Goal: Task Accomplishment & Management: Use online tool/utility

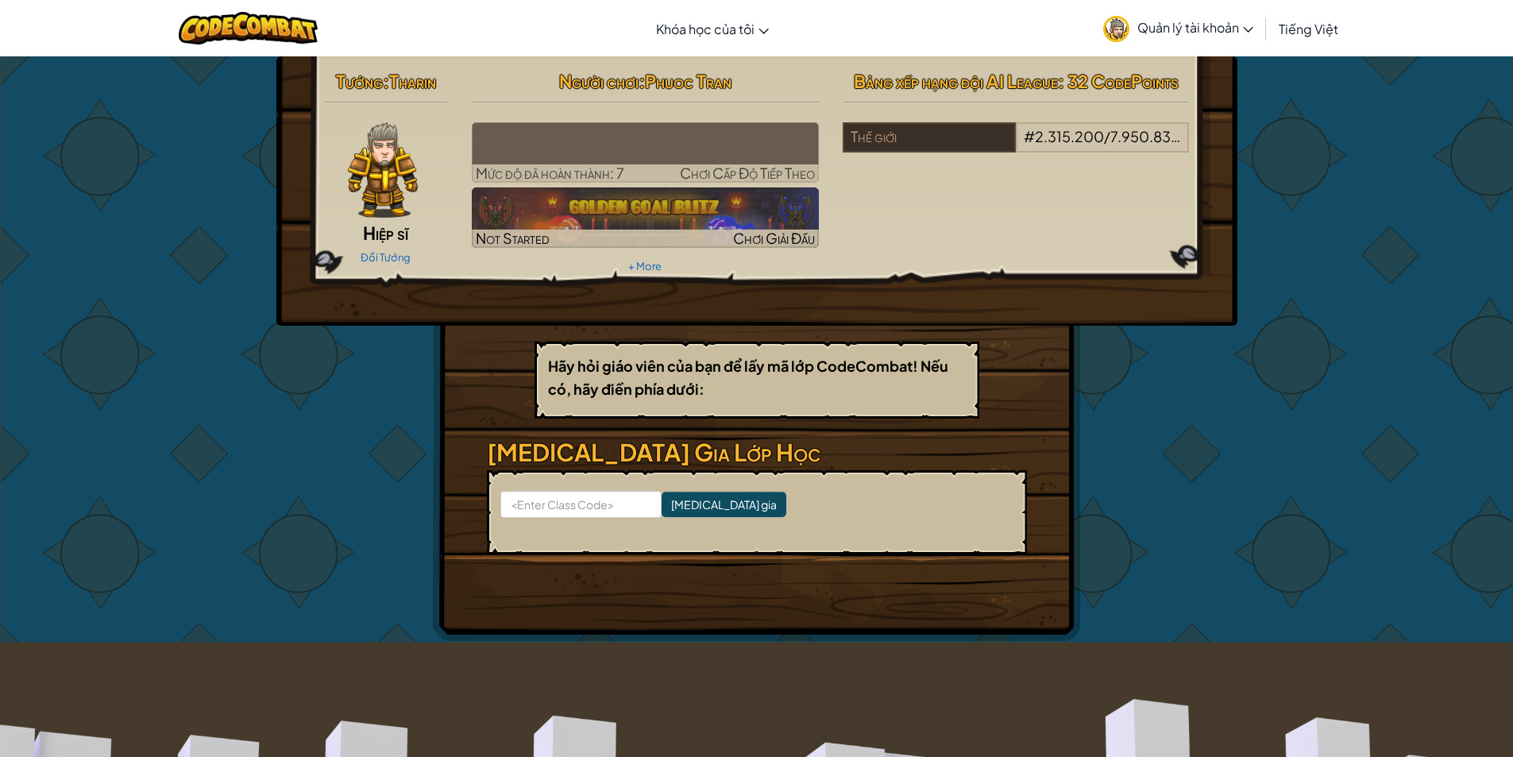
click at [1188, 32] on span "Quản lý tài khoản" at bounding box center [1195, 27] width 116 height 17
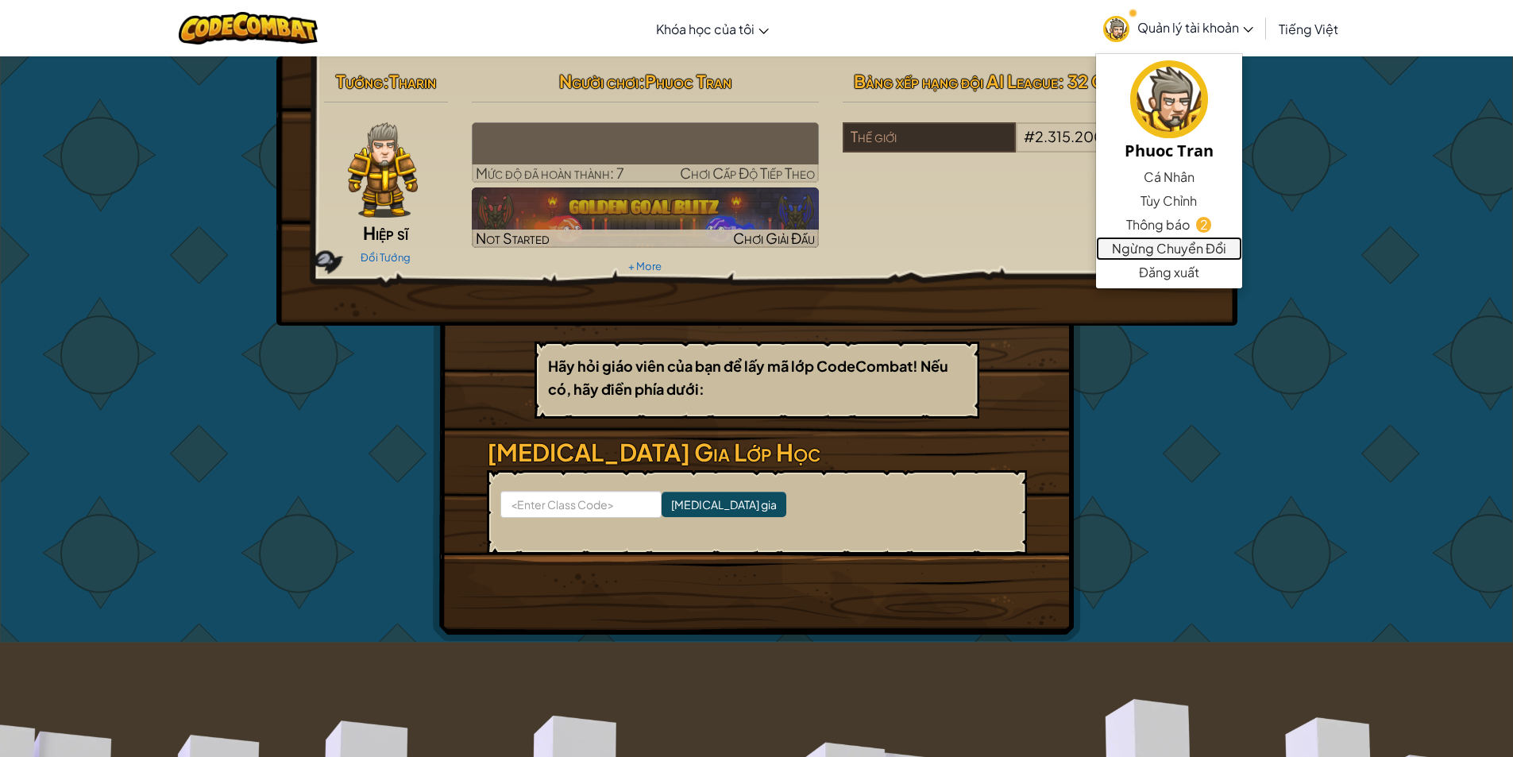
click at [1154, 242] on link "Ngừng Chuyển Đổi" at bounding box center [1169, 249] width 146 height 24
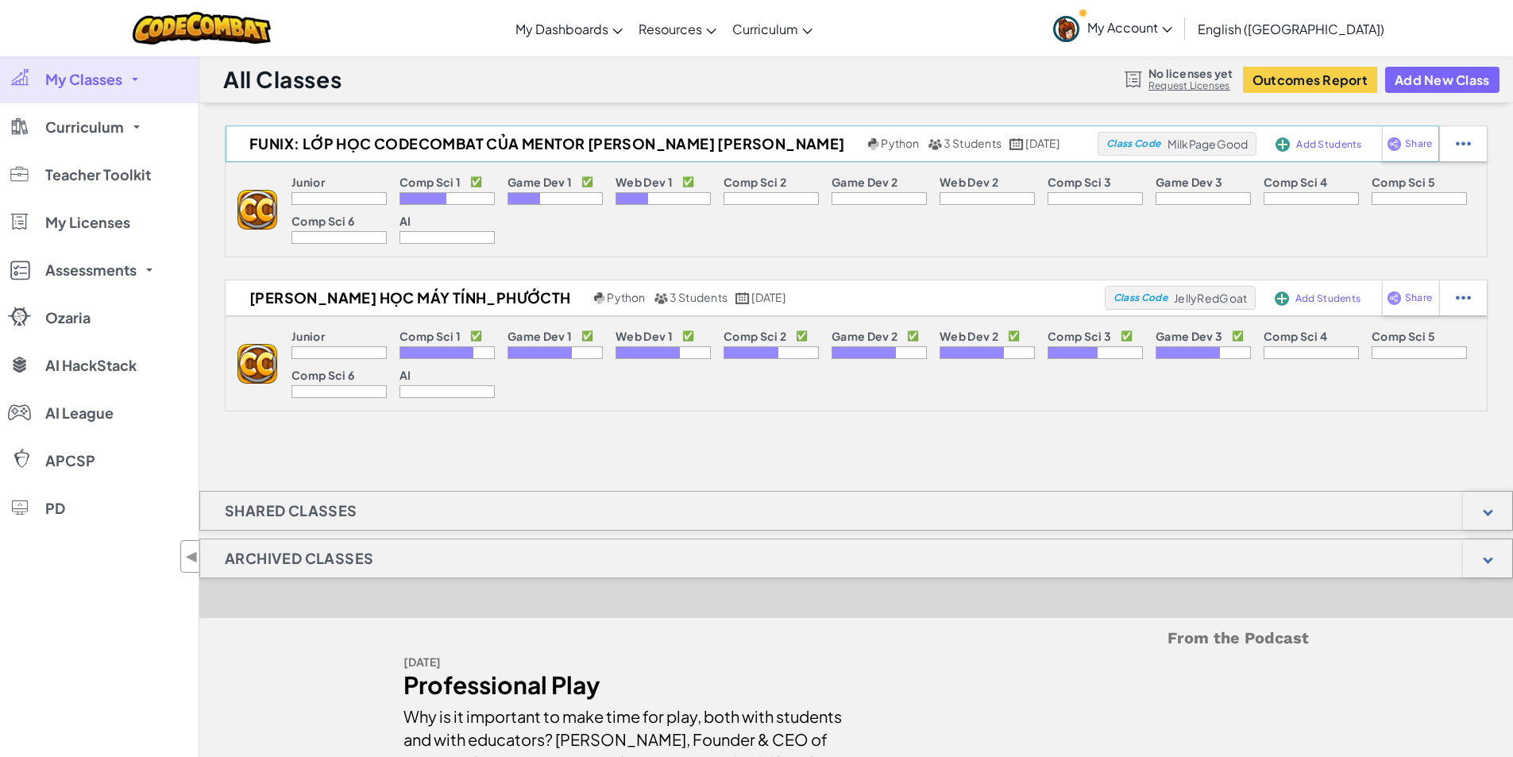
click at [1190, 148] on span "MilkPageGood" at bounding box center [1207, 144] width 81 height 14
copy span "MilkPageGood"
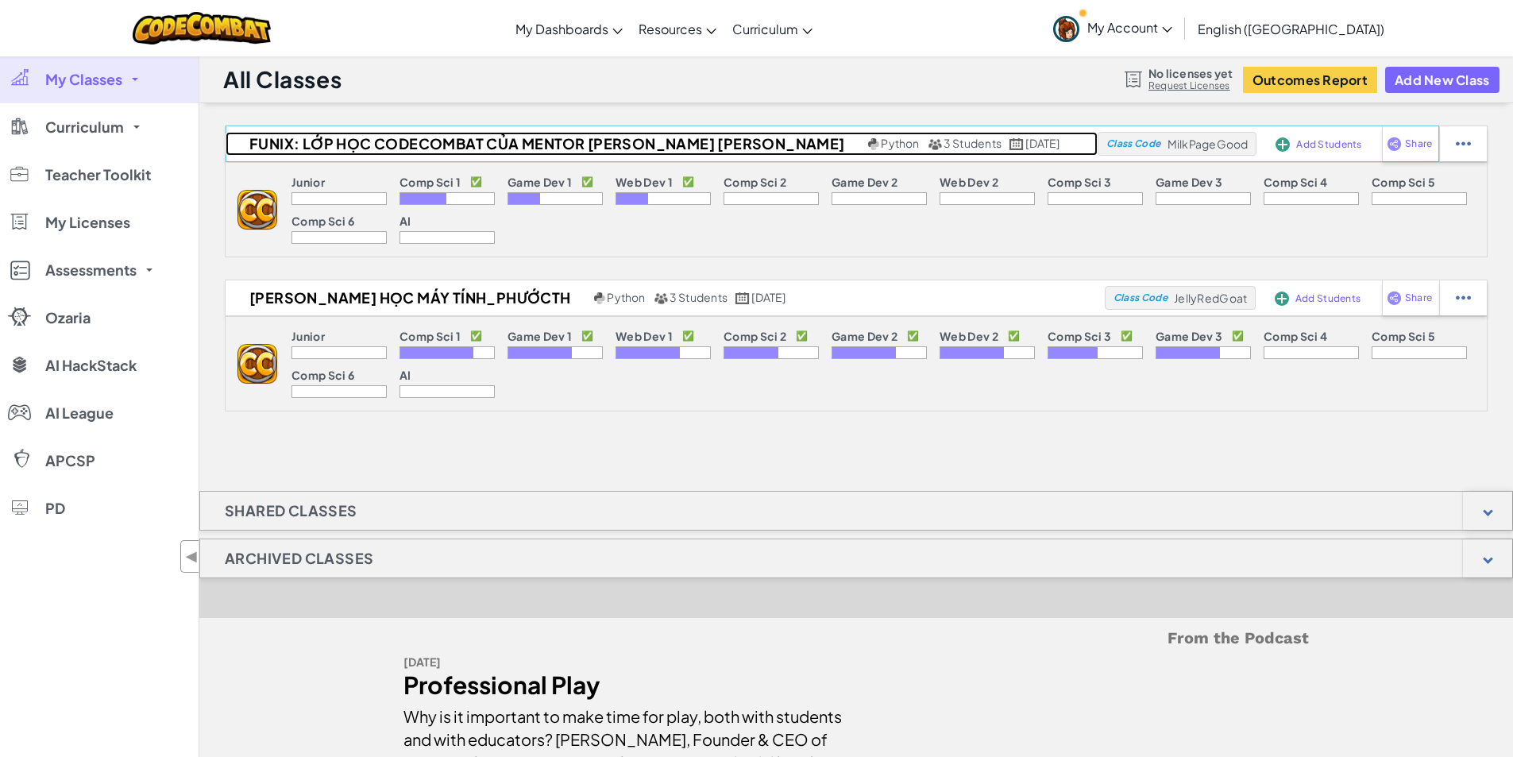
click at [490, 145] on h2 "FUNiX: Lớp học Codecombat của Mentor [PERSON_NAME] [PERSON_NAME]" at bounding box center [544, 144] width 638 height 24
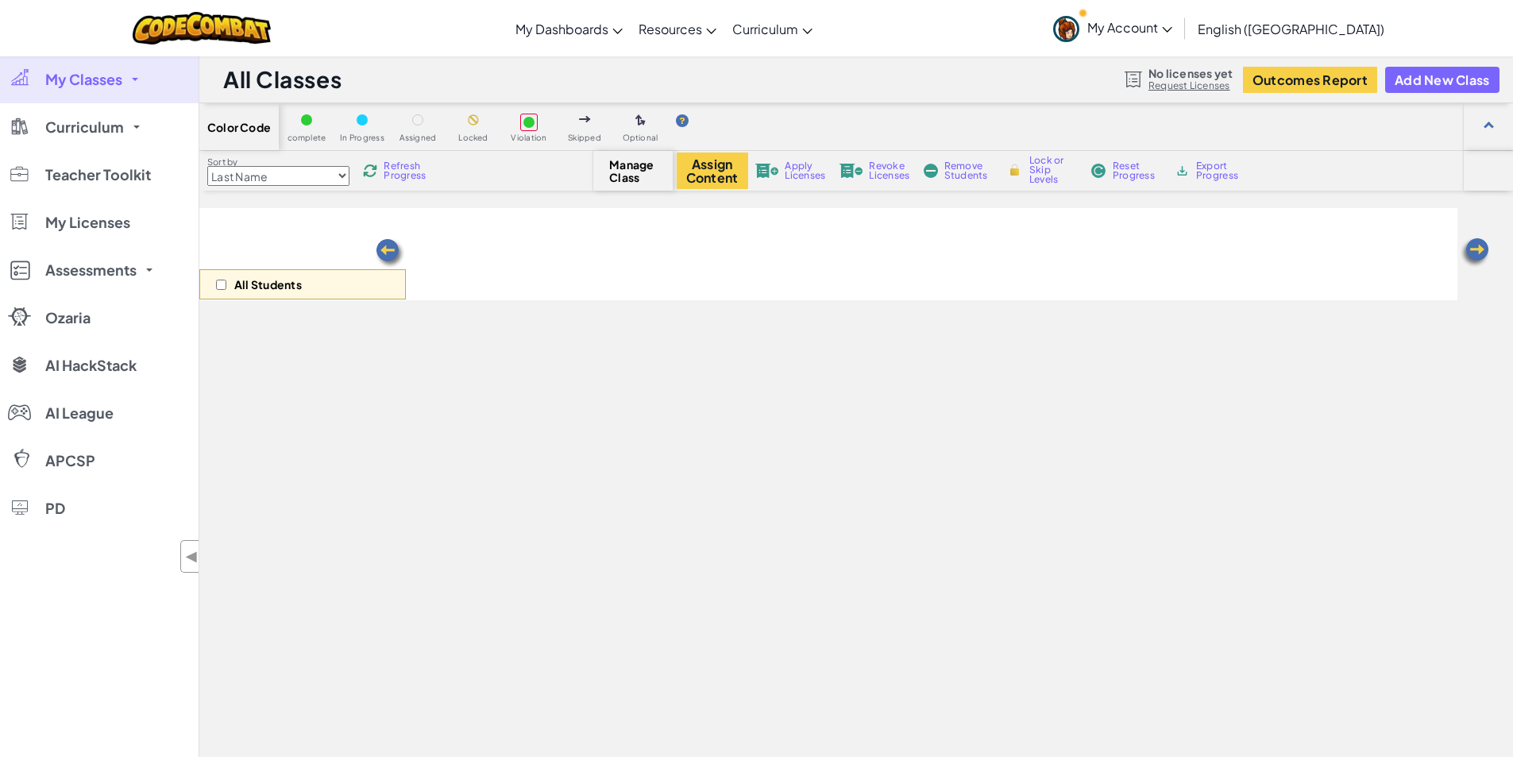
select select "560f1a9f22961295f9427742"
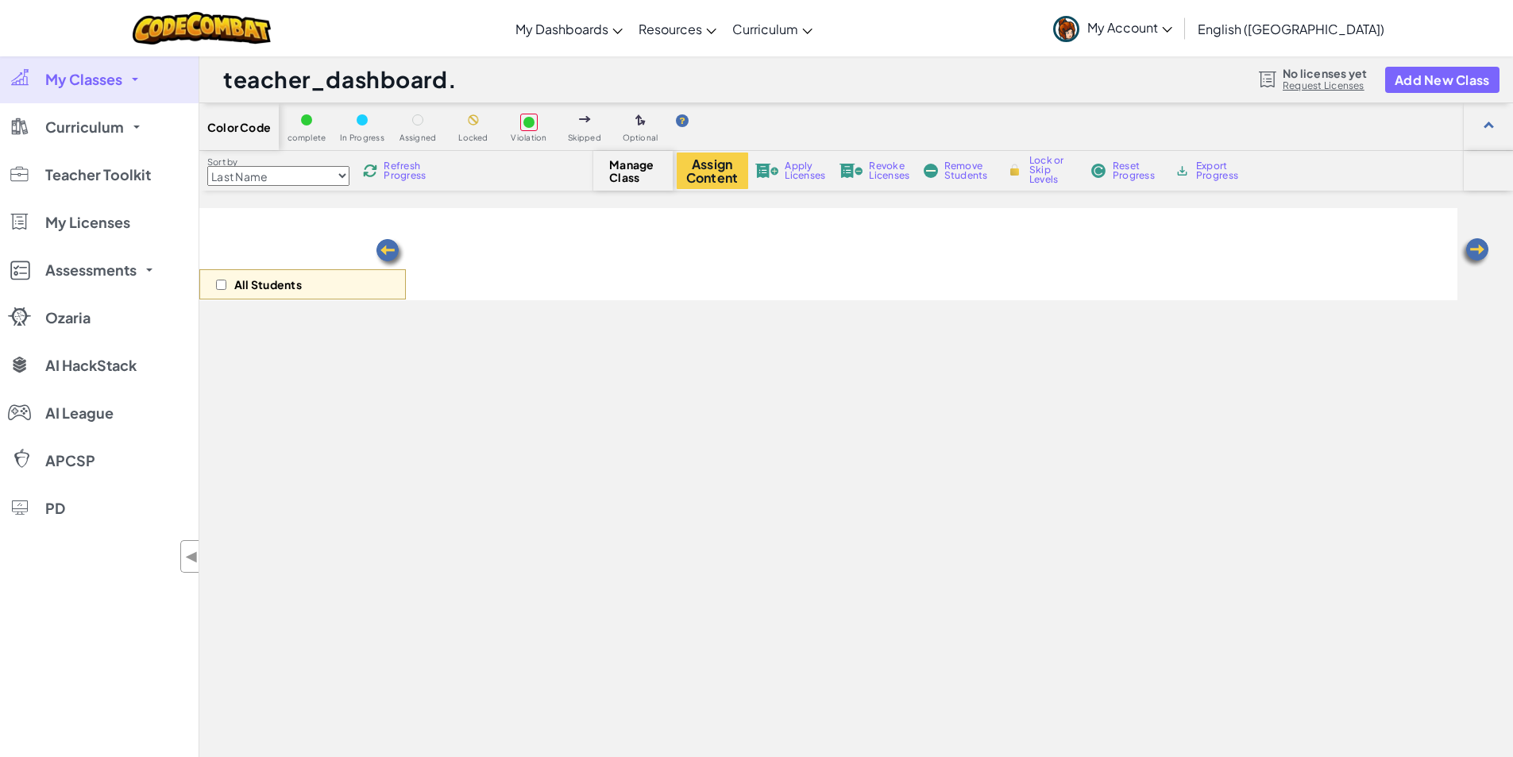
select select "560f1a9f22961295f9427742"
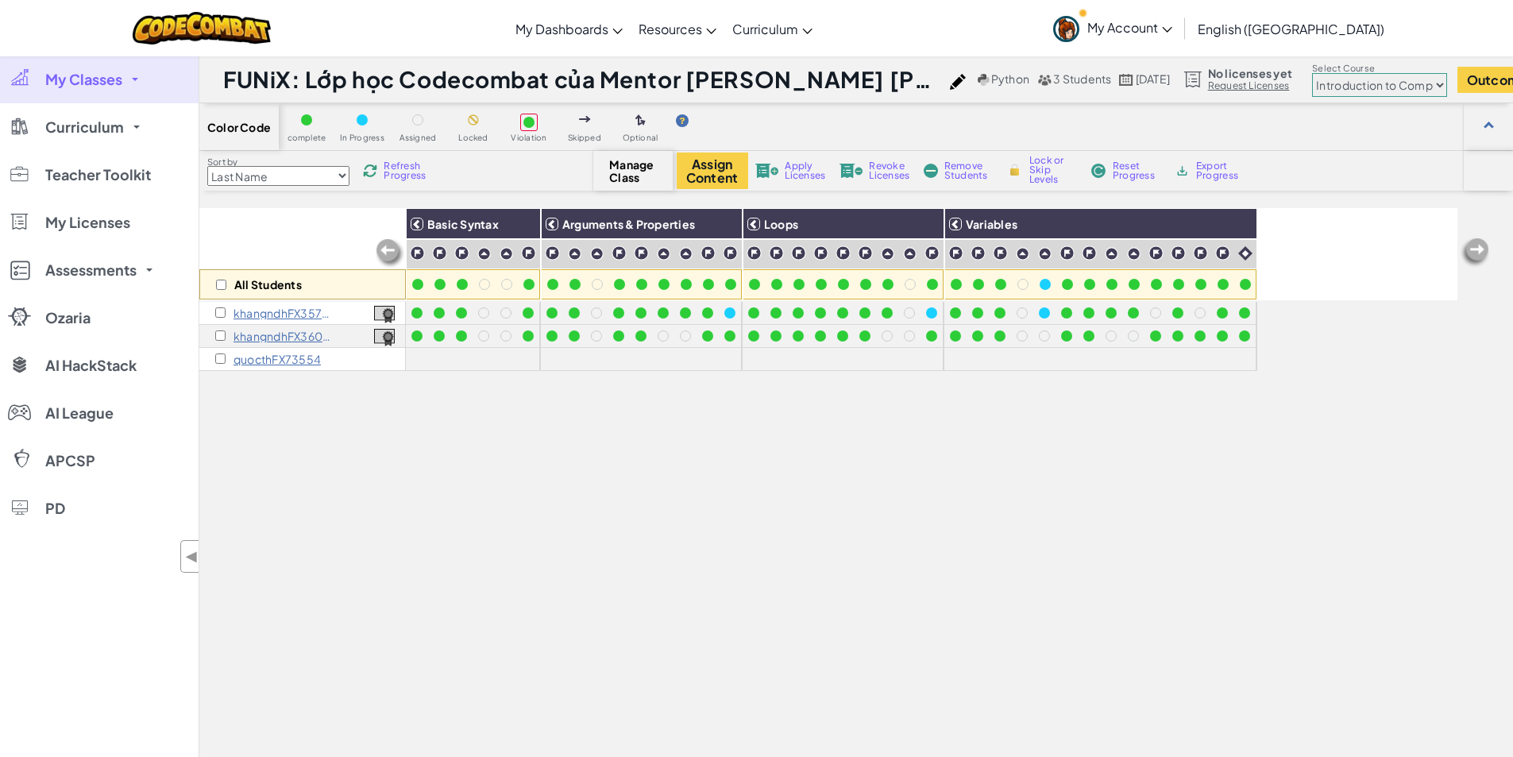
click at [1172, 31] on icon at bounding box center [1167, 30] width 10 height 6
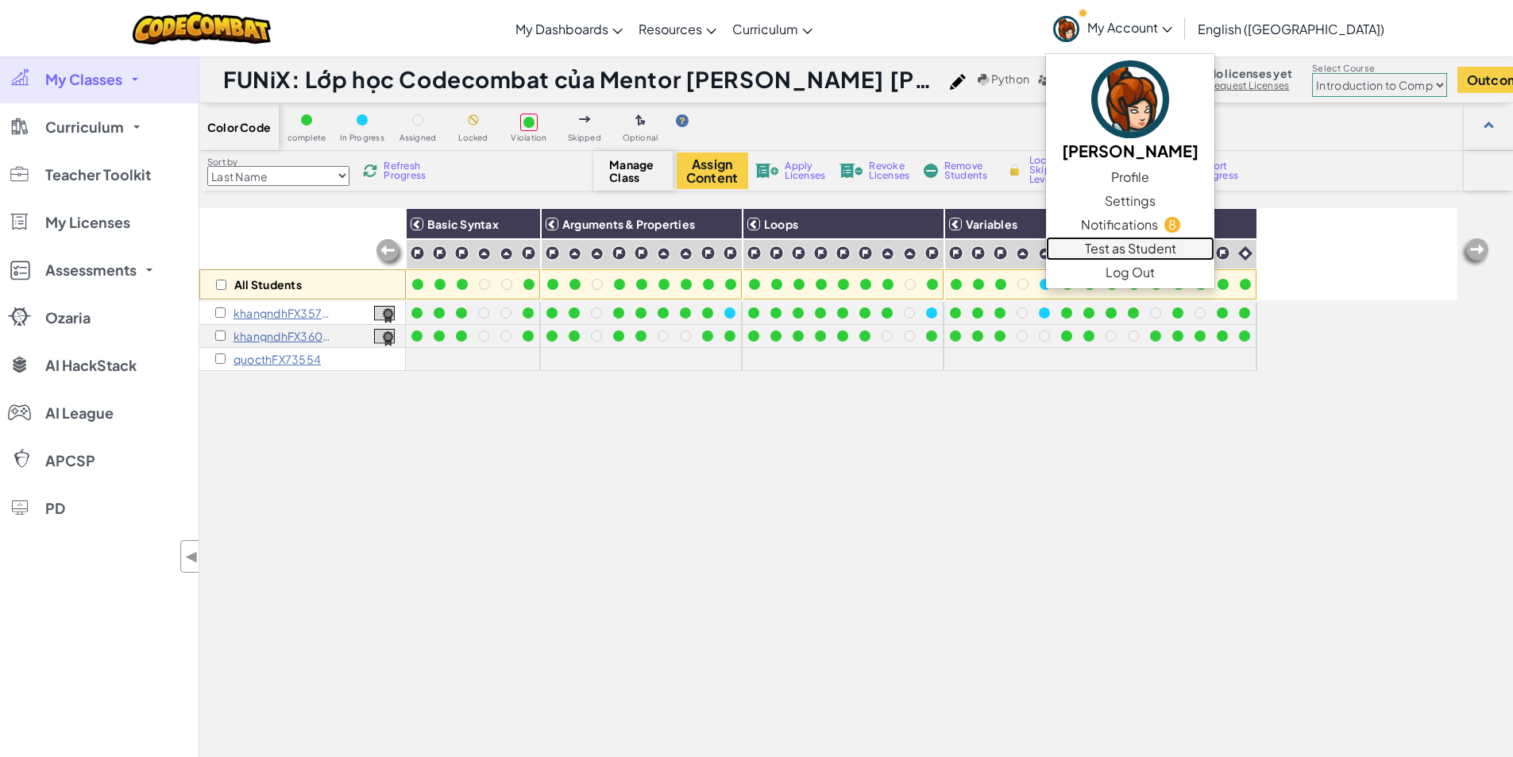
click at [1193, 245] on link "Test as Student" at bounding box center [1130, 249] width 168 height 24
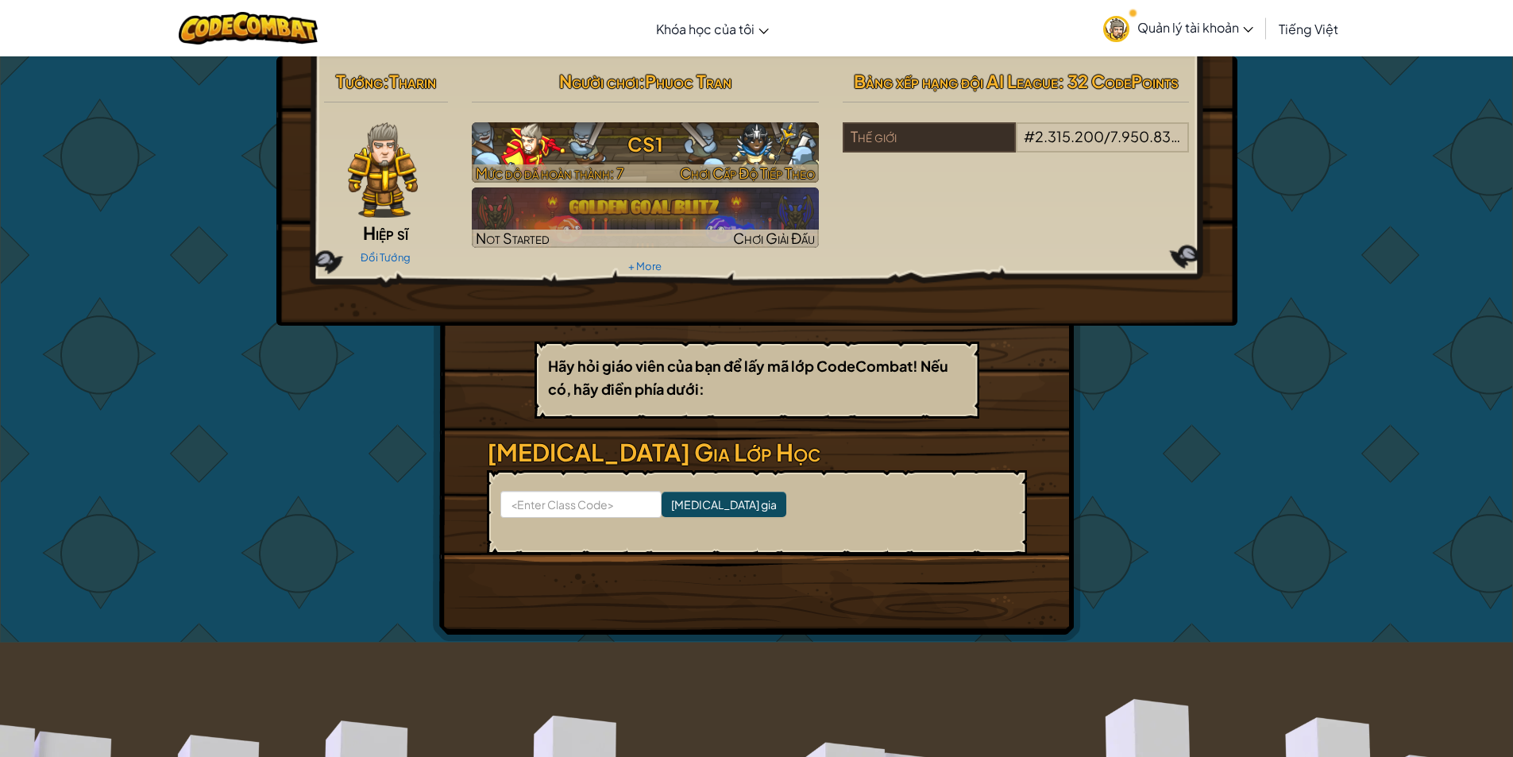
click at [677, 146] on h3 "CS1" at bounding box center [645, 144] width 347 height 36
select select "vi"
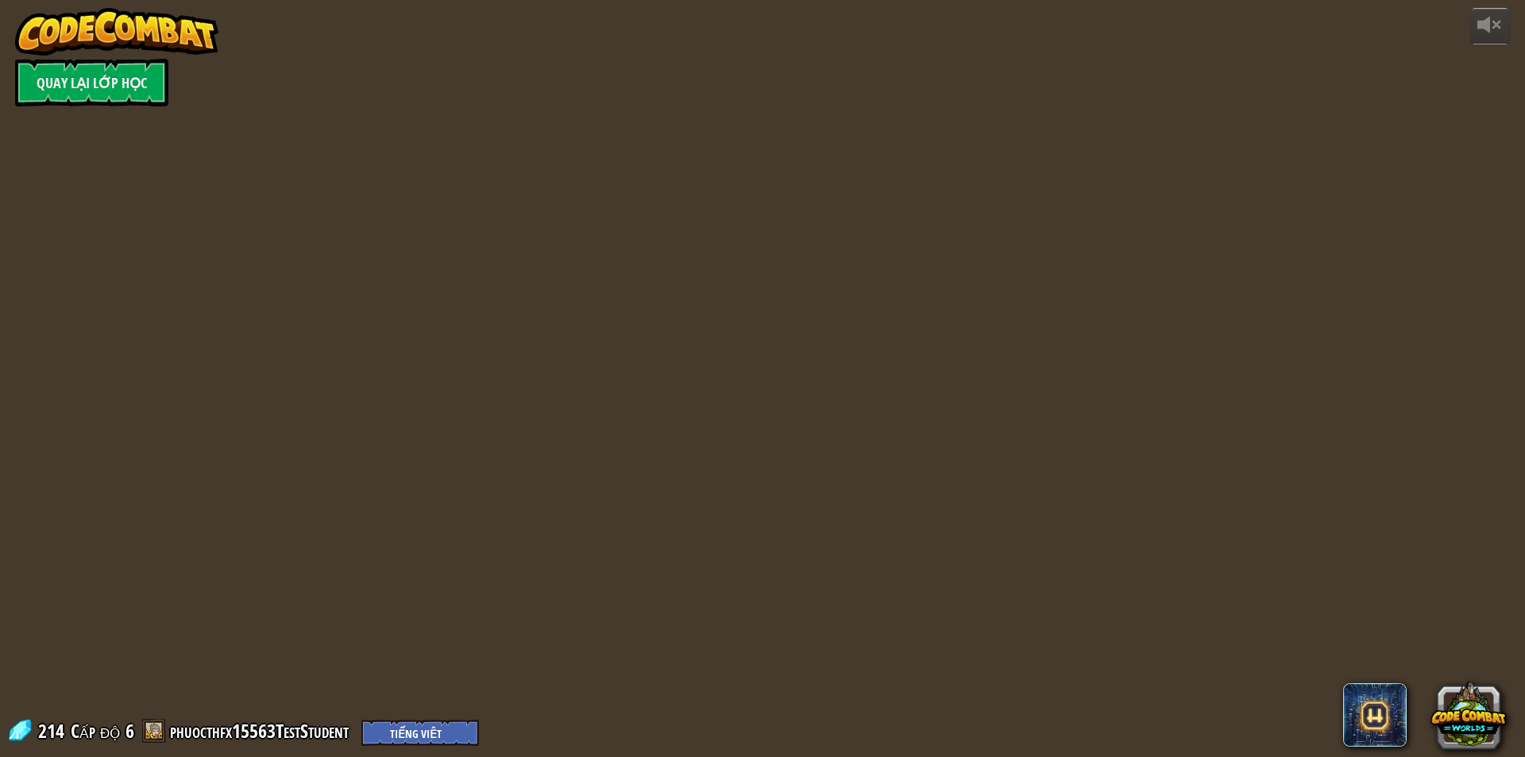
select select "vi"
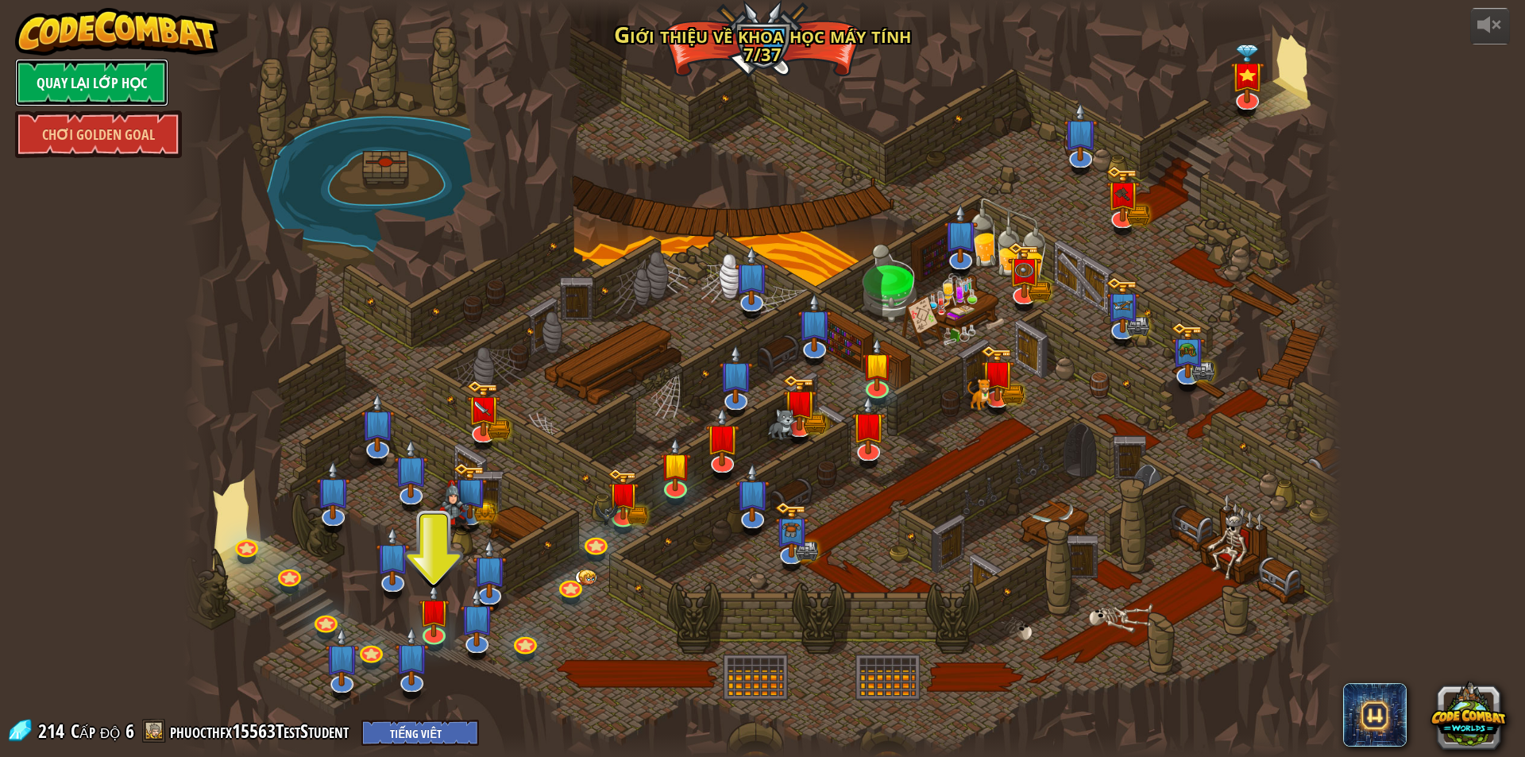
click at [130, 90] on link "Quay lại Lớp Học" at bounding box center [91, 83] width 153 height 48
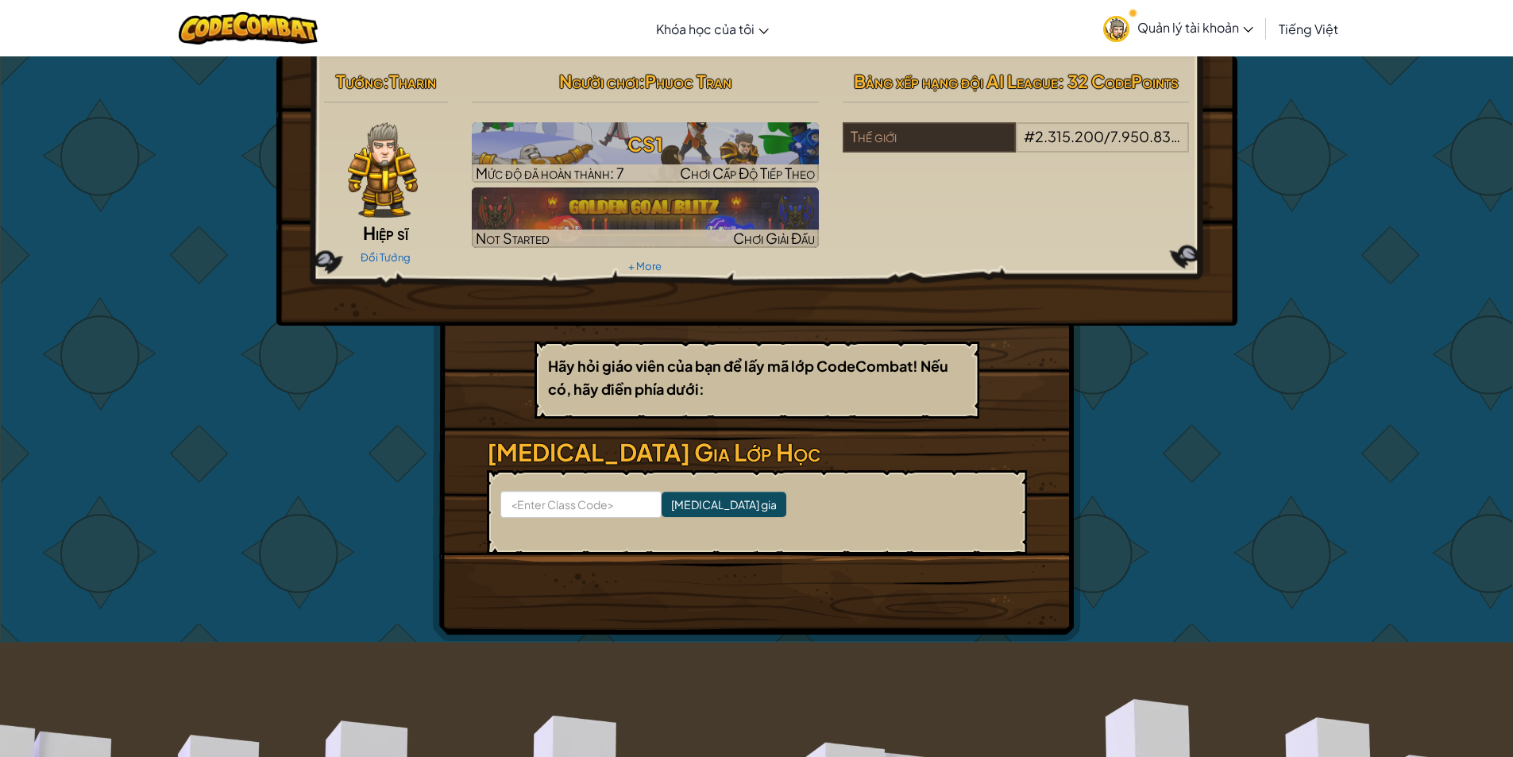
select select "vi"
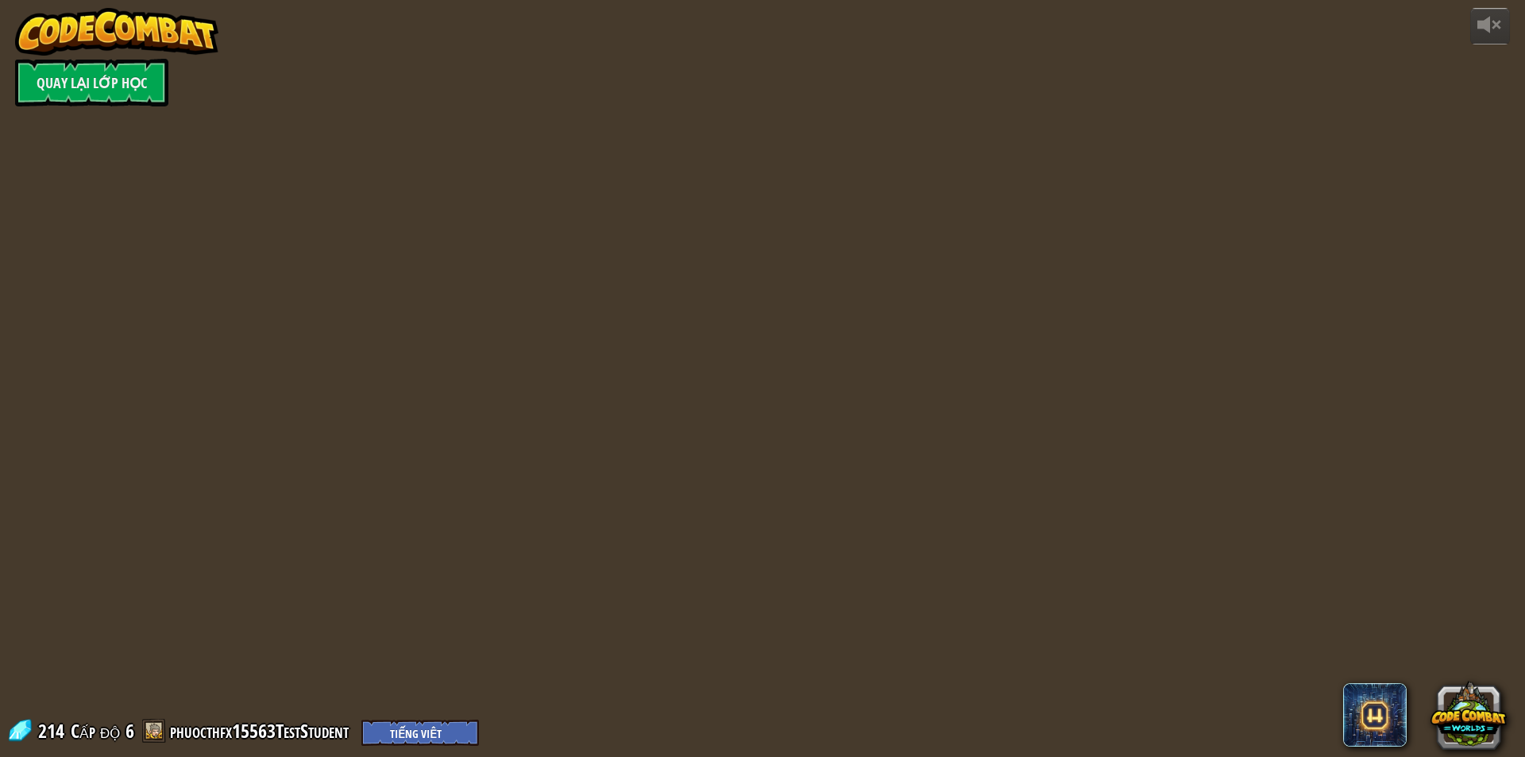
select select "vi"
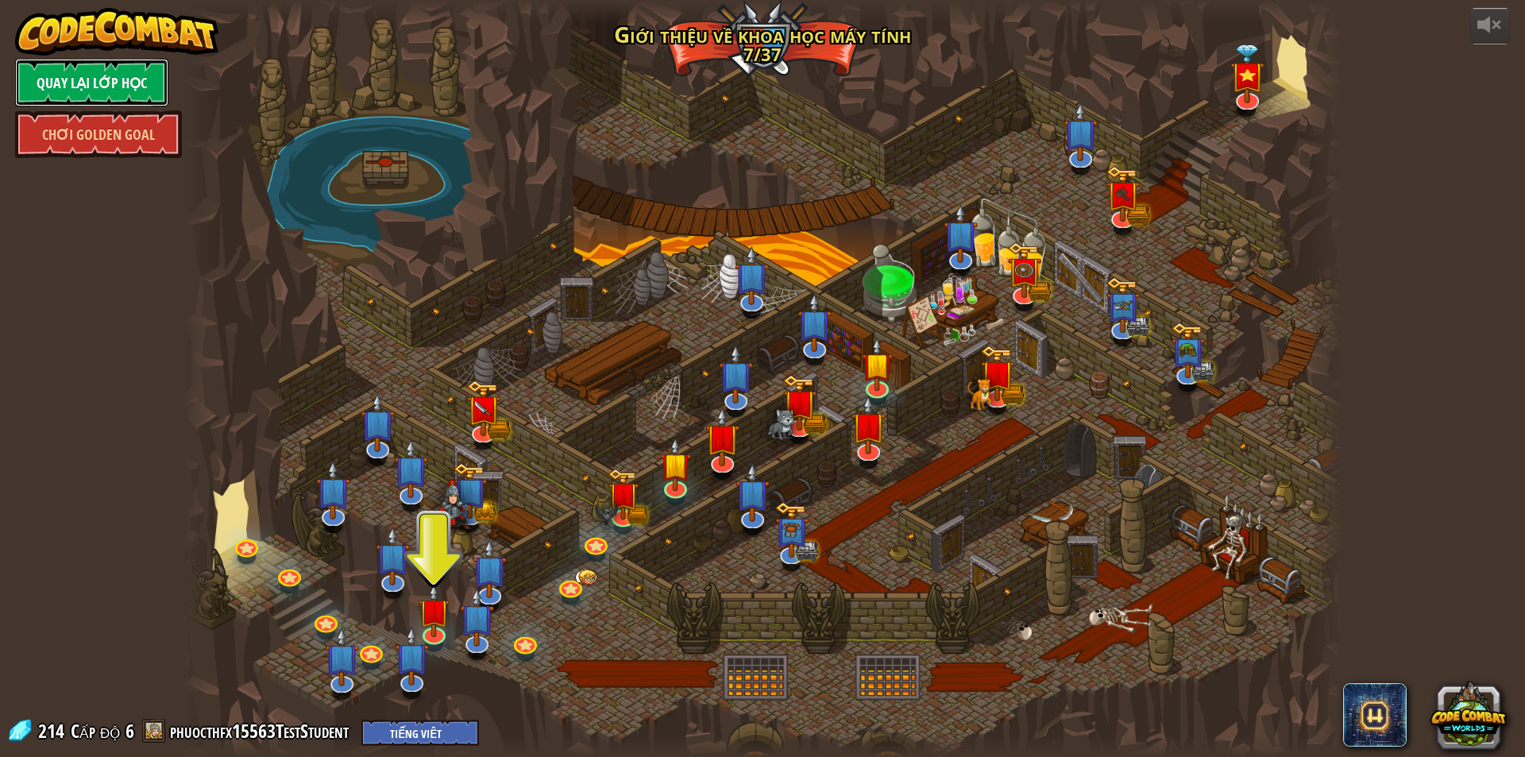
click at [54, 84] on link "Quay lại Lớp Học" at bounding box center [91, 83] width 153 height 48
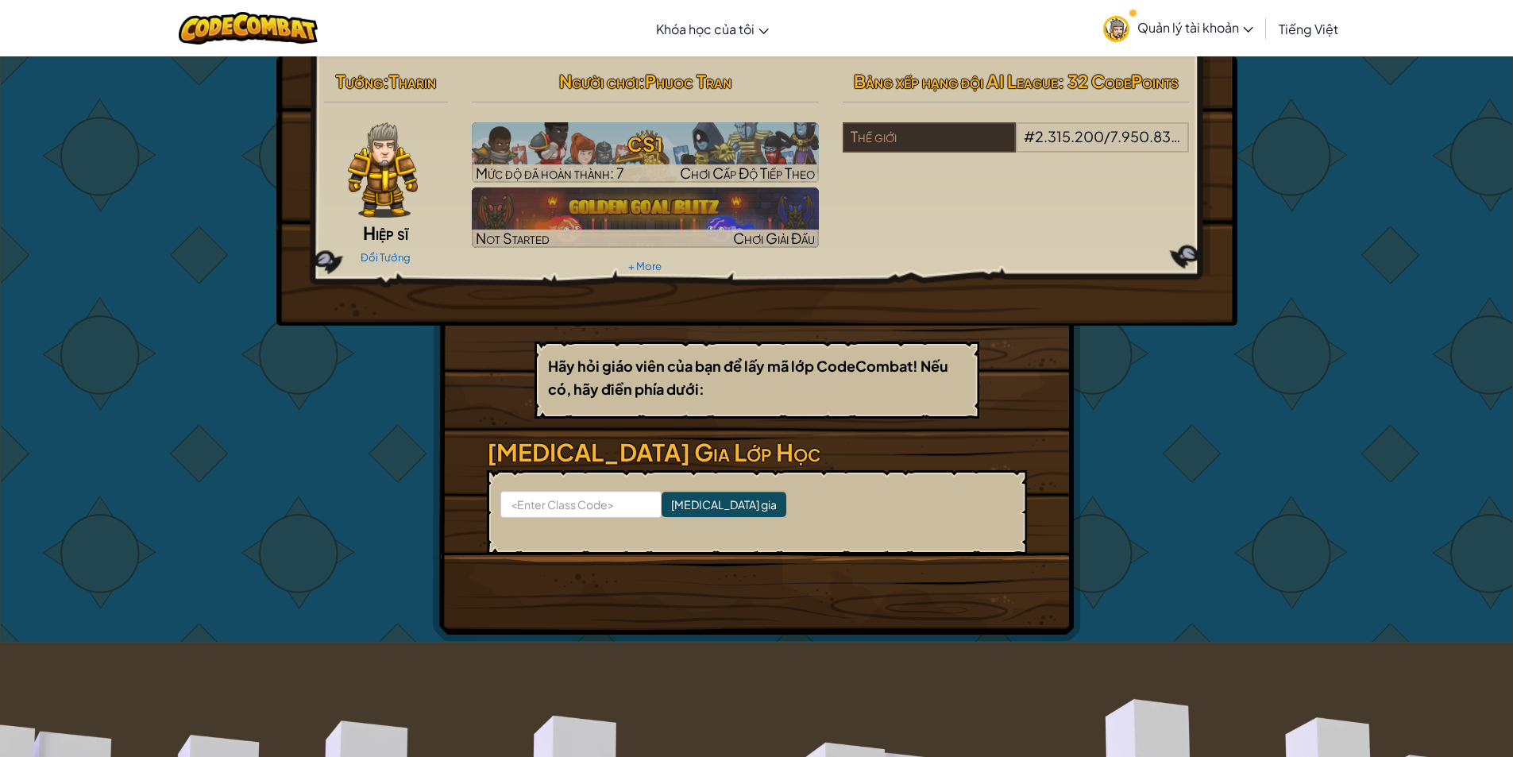
click at [1205, 33] on span "Quản lý tài khoản" at bounding box center [1195, 27] width 116 height 17
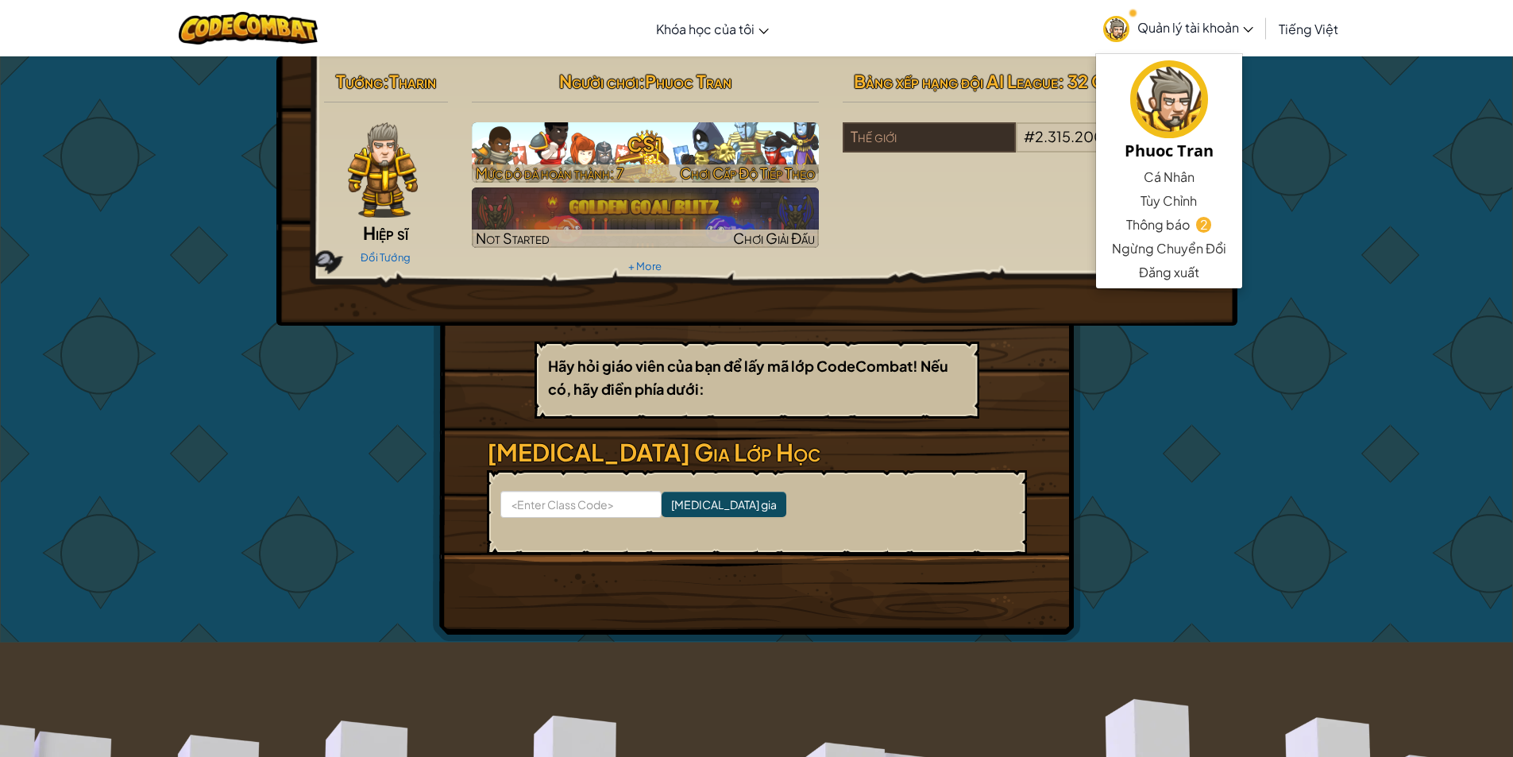
click at [612, 164] on span "Mức độ đã hoàn thành: 7" at bounding box center [550, 173] width 148 height 18
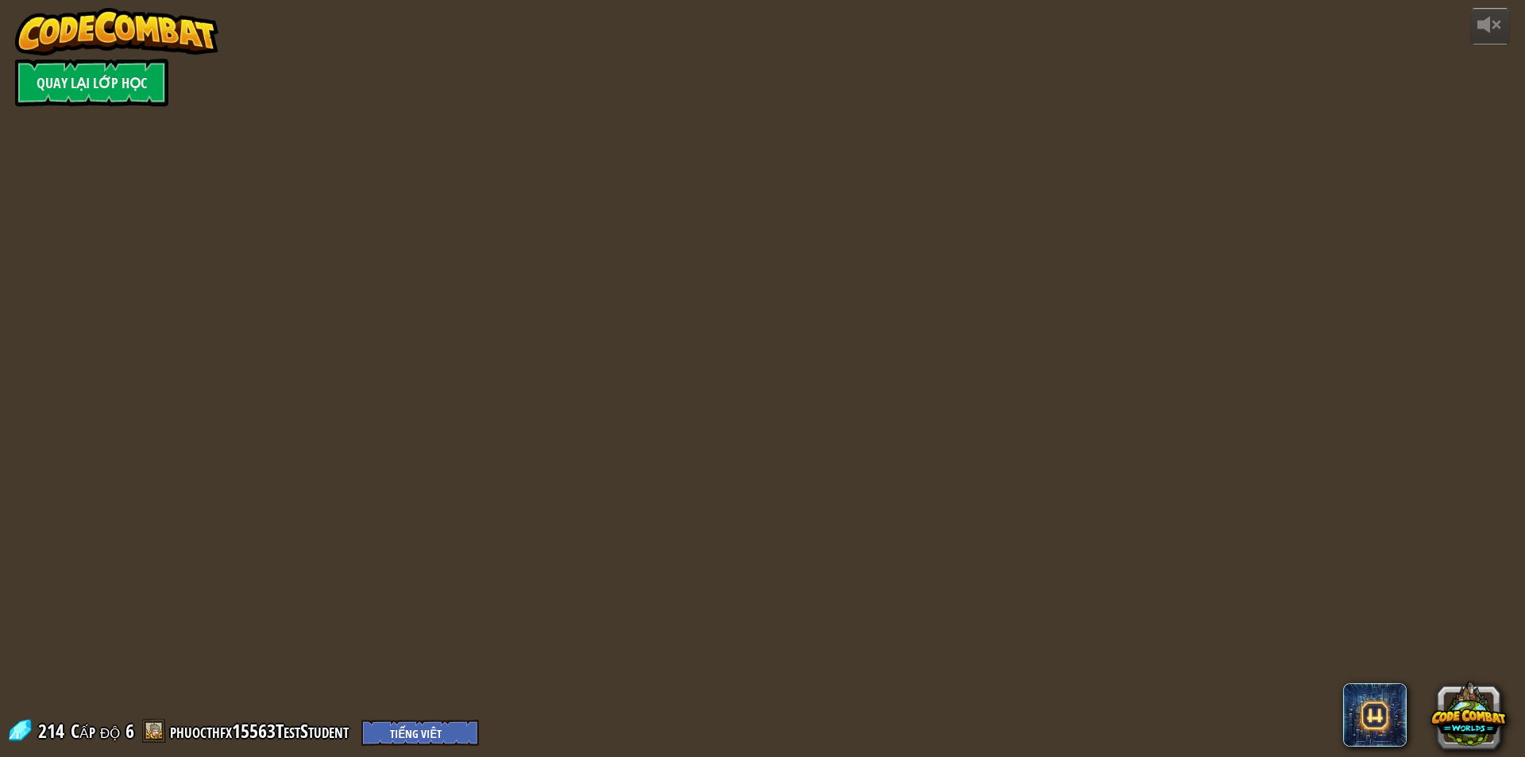
select select "vi"
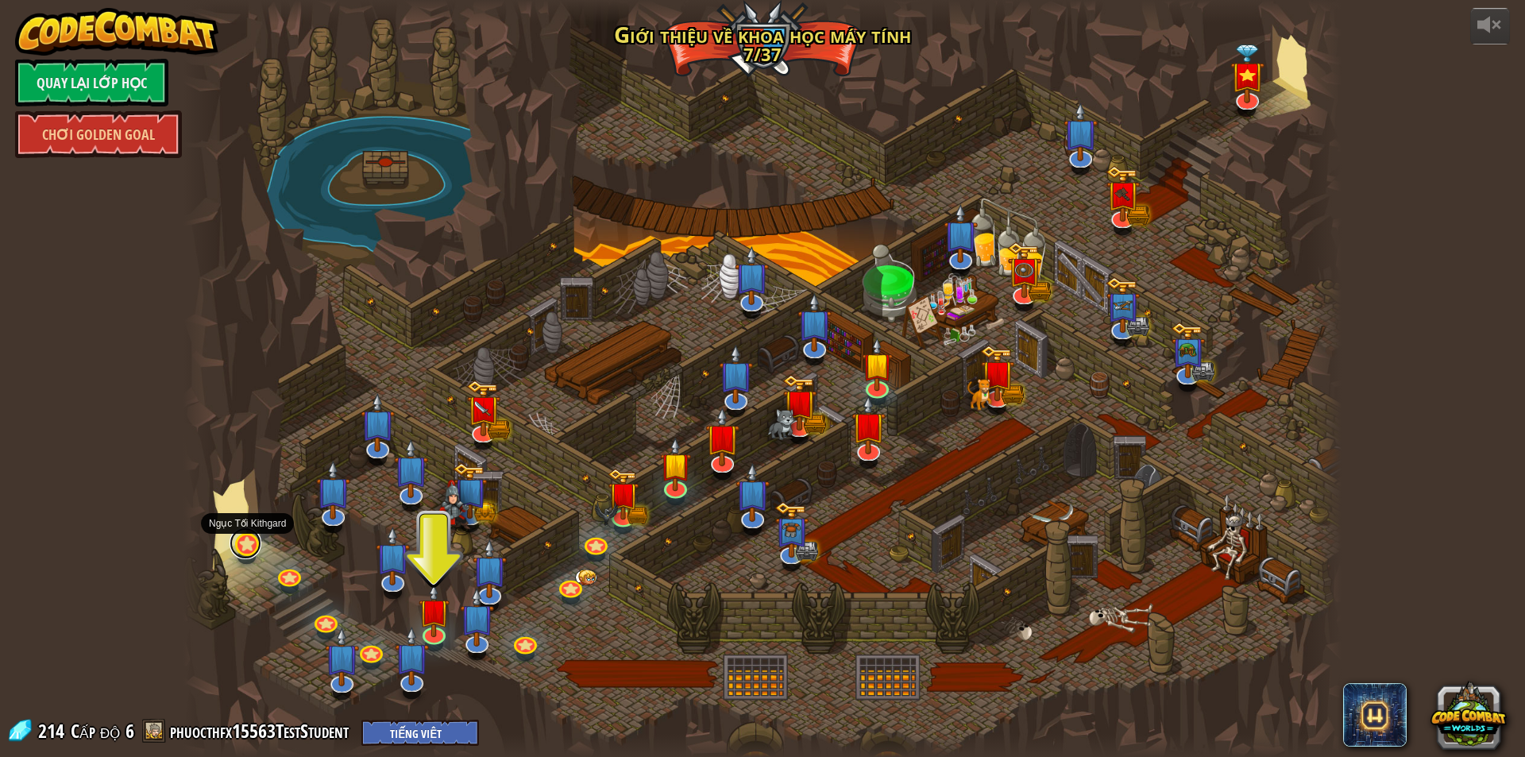
click at [244, 546] on link at bounding box center [245, 543] width 32 height 32
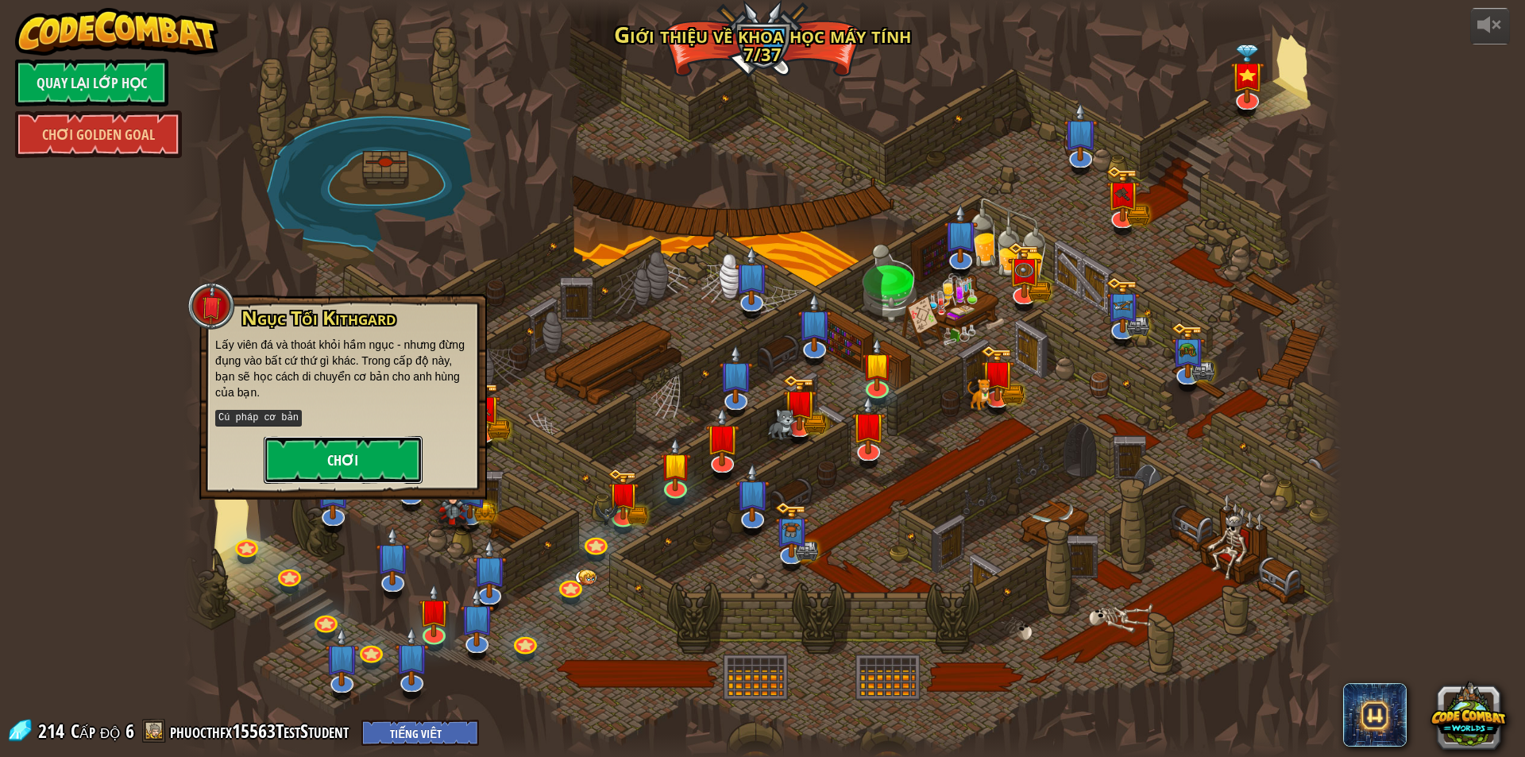
click at [326, 454] on button "Chơi" at bounding box center [343, 460] width 159 height 48
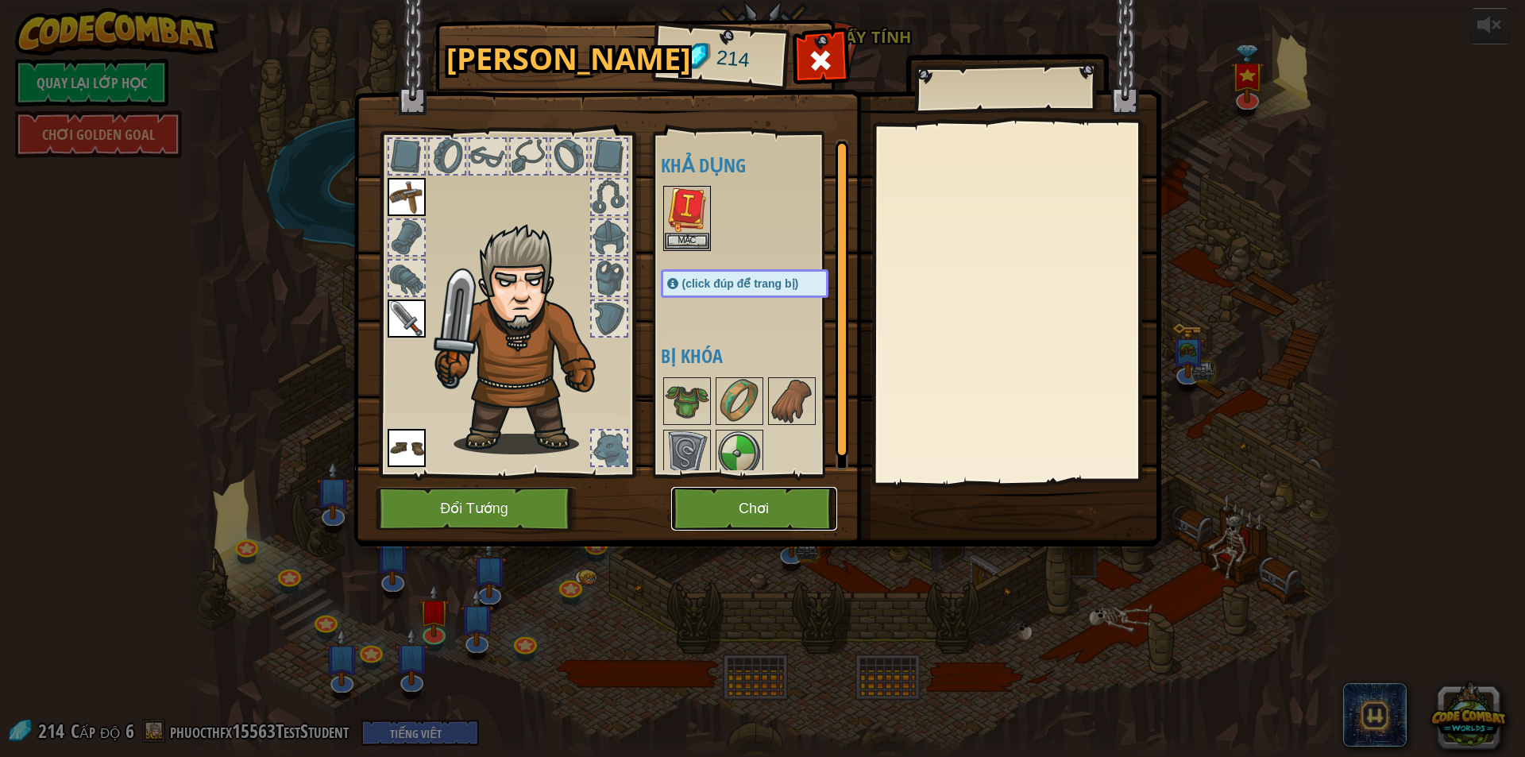
click at [742, 504] on button "Chơi" at bounding box center [754, 509] width 166 height 44
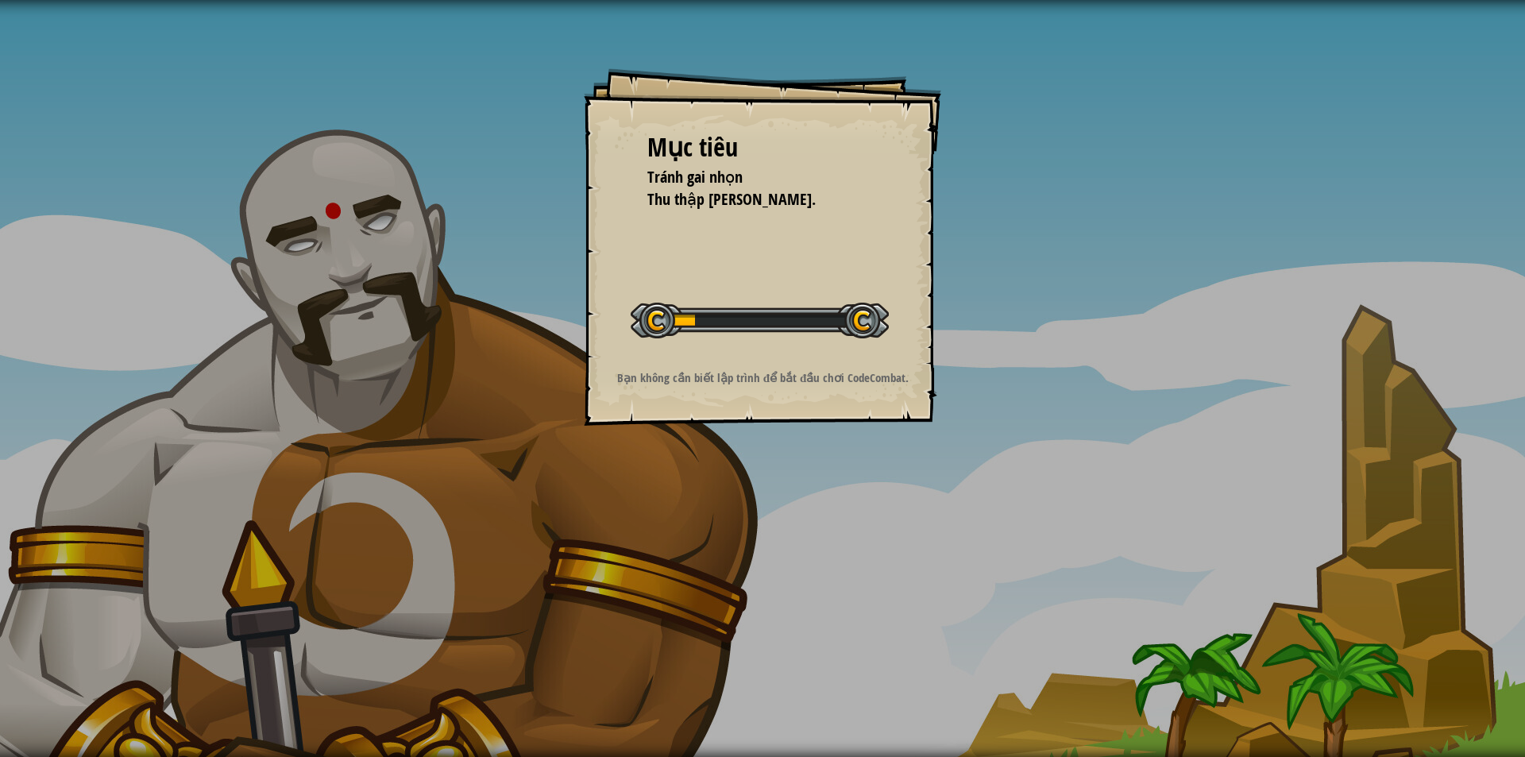
select select "vi"
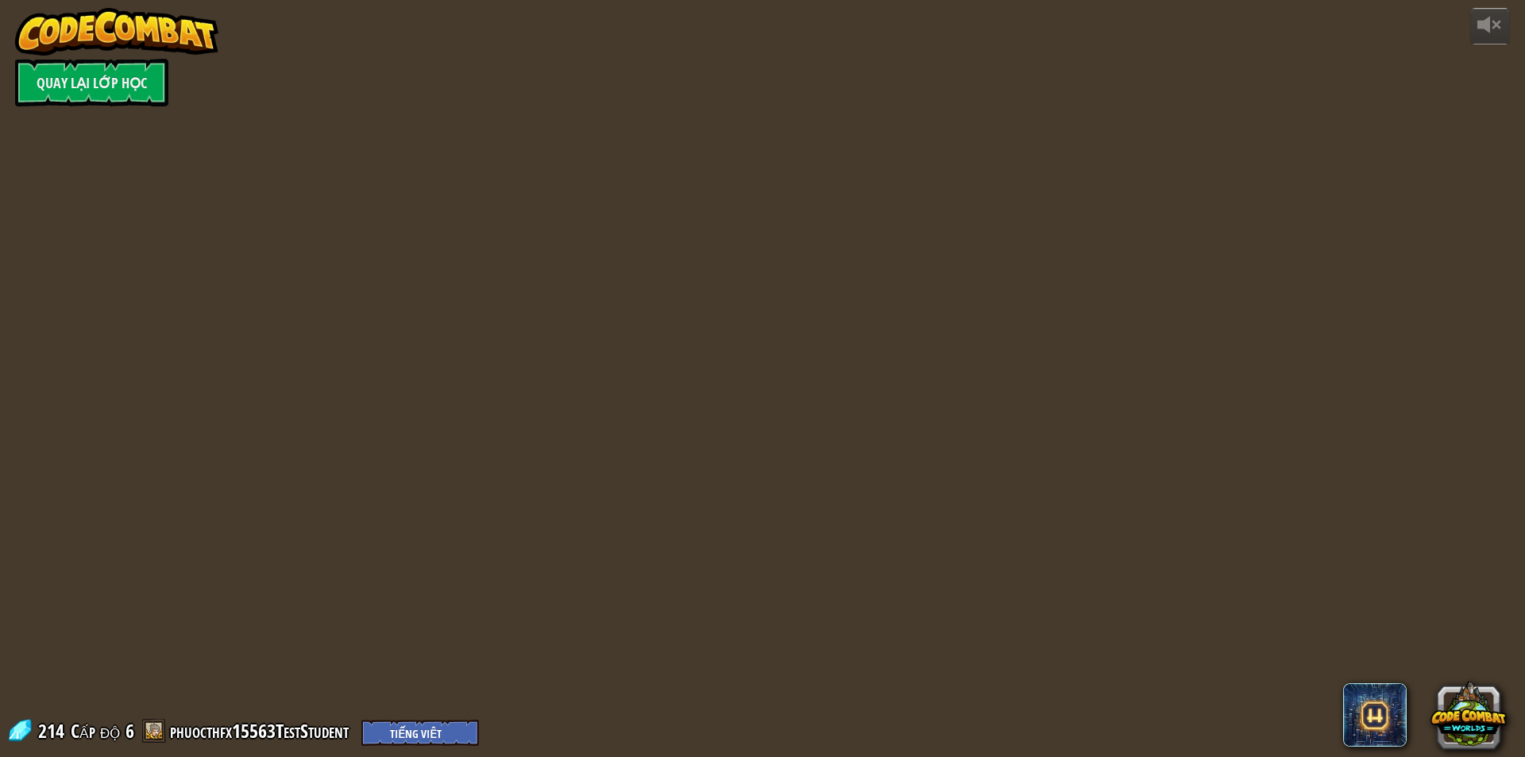
select select "vi"
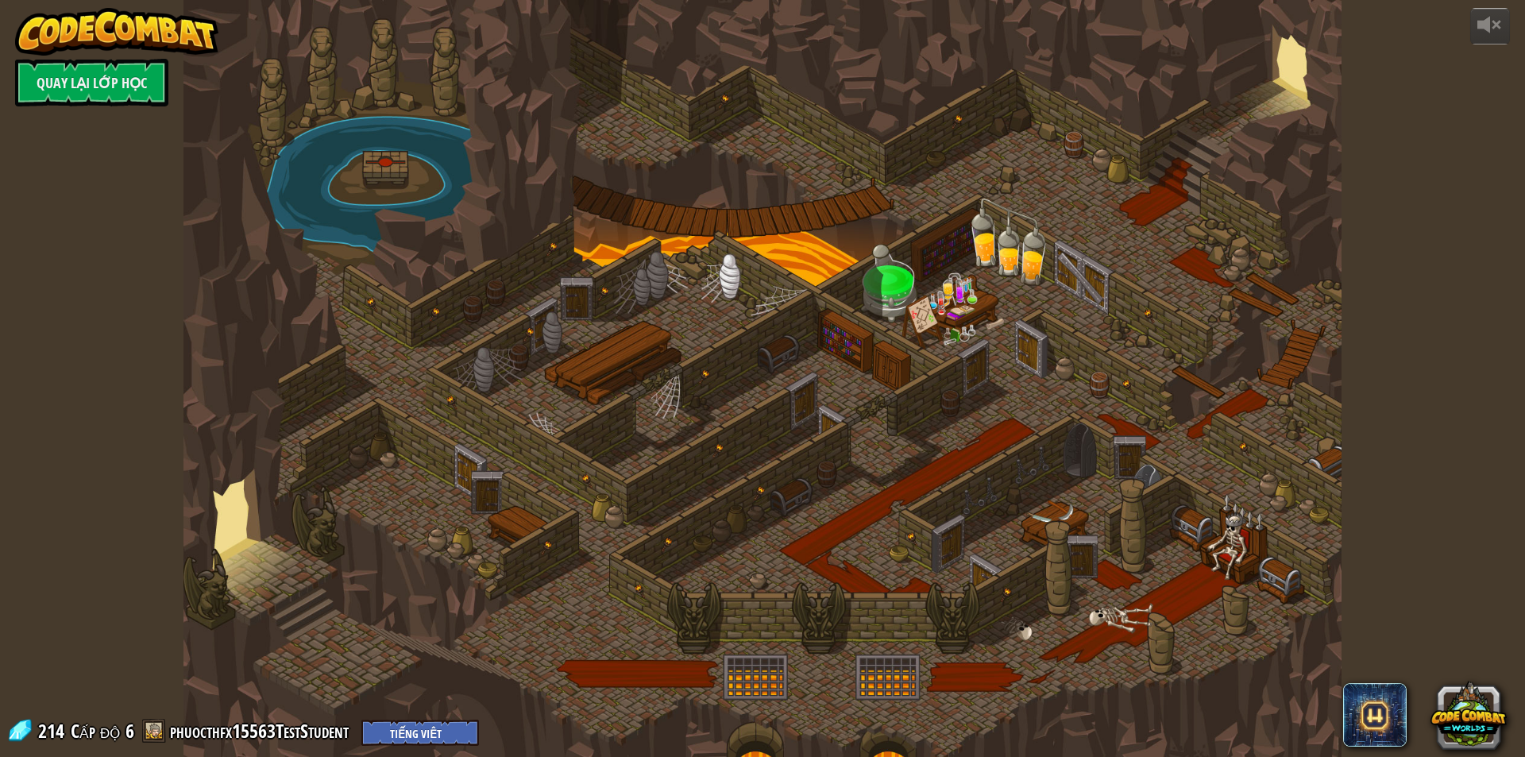
select select "vi"
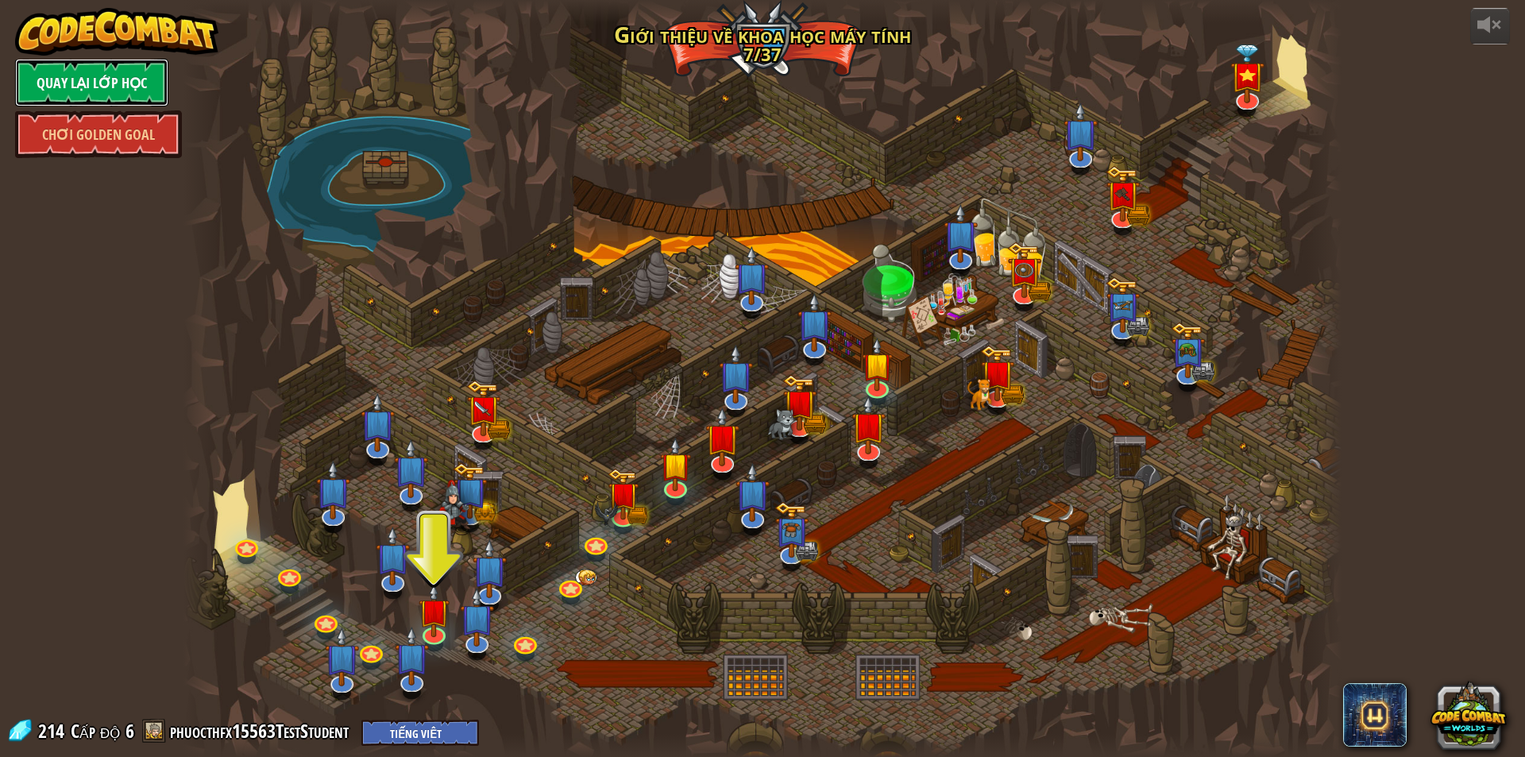
click at [104, 88] on link "Quay lại Lớp Học" at bounding box center [91, 83] width 153 height 48
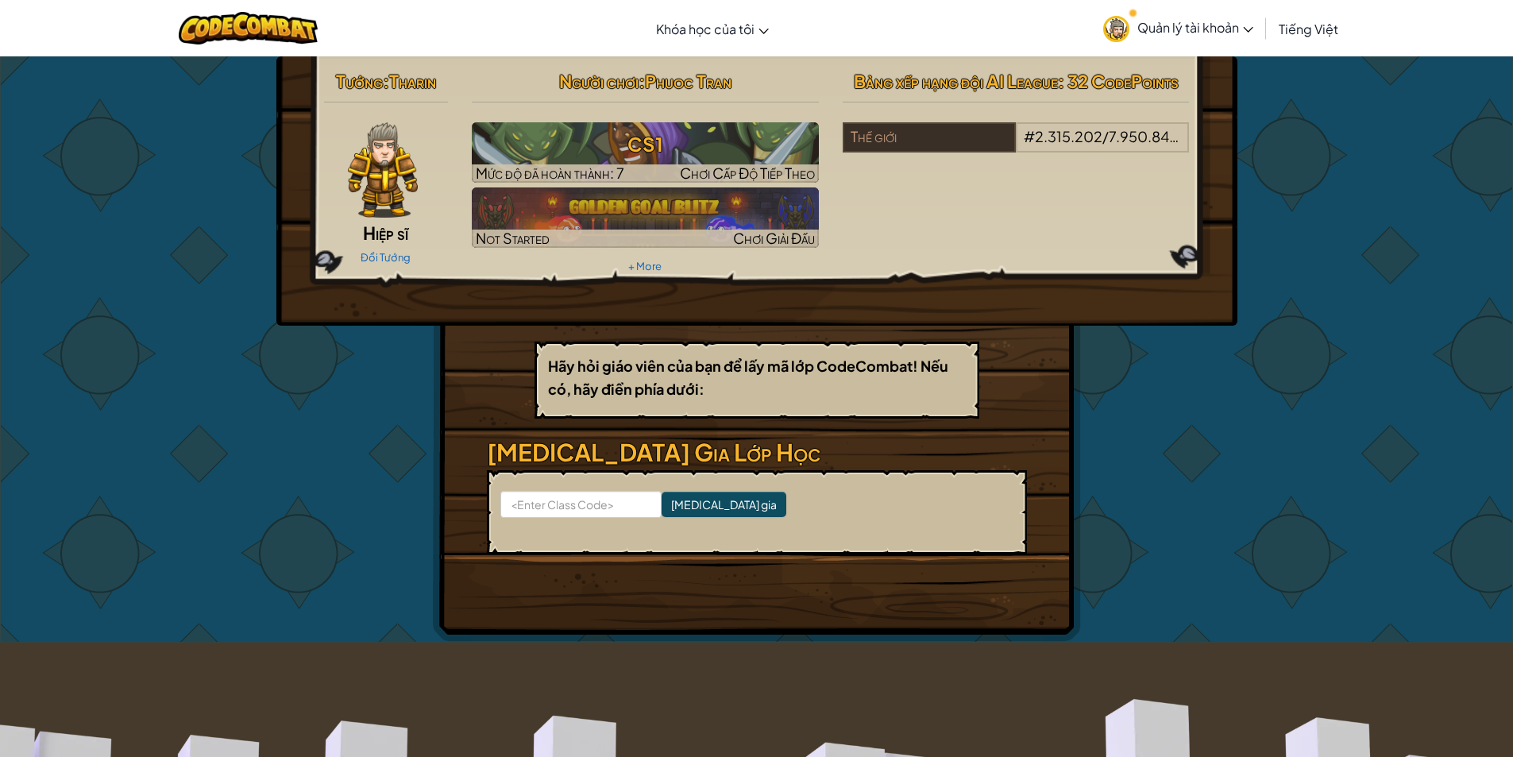
click at [1138, 21] on span "Quản lý tài khoản" at bounding box center [1195, 27] width 116 height 17
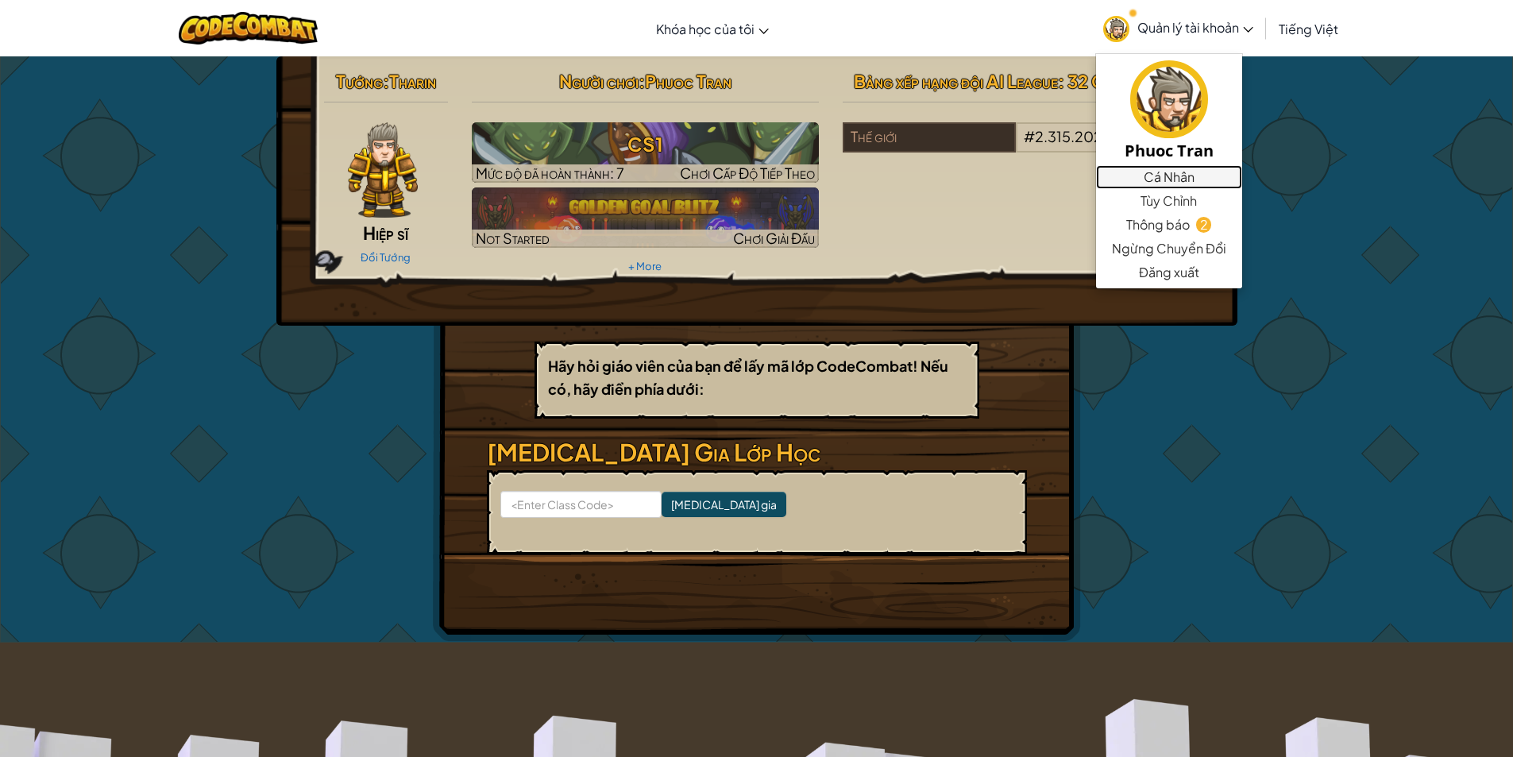
click at [1173, 179] on link "Cá Nhân" at bounding box center [1169, 177] width 146 height 24
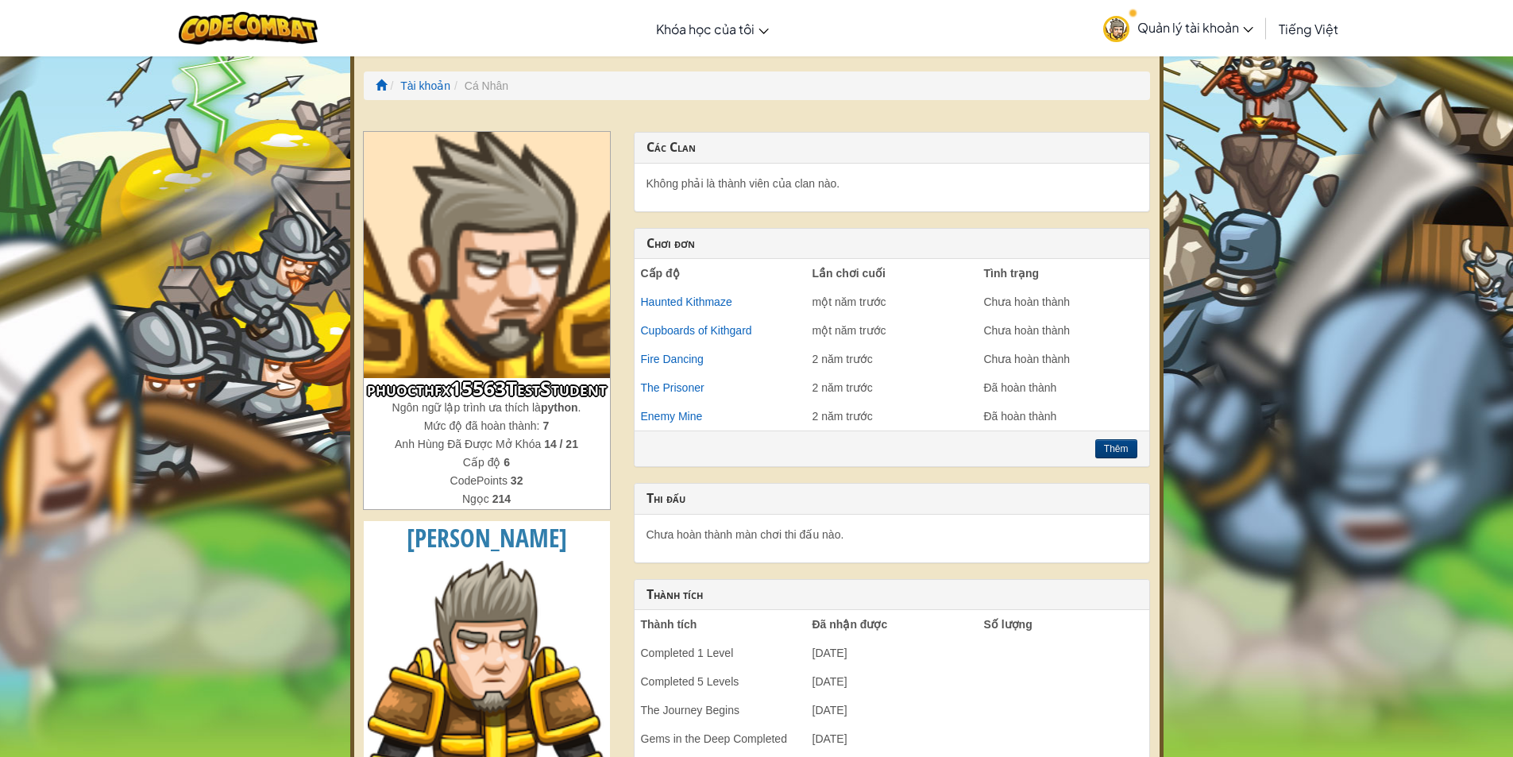
click at [1203, 33] on span "Quản lý tài khoản" at bounding box center [1195, 27] width 116 height 17
